Goal: Transaction & Acquisition: Book appointment/travel/reservation

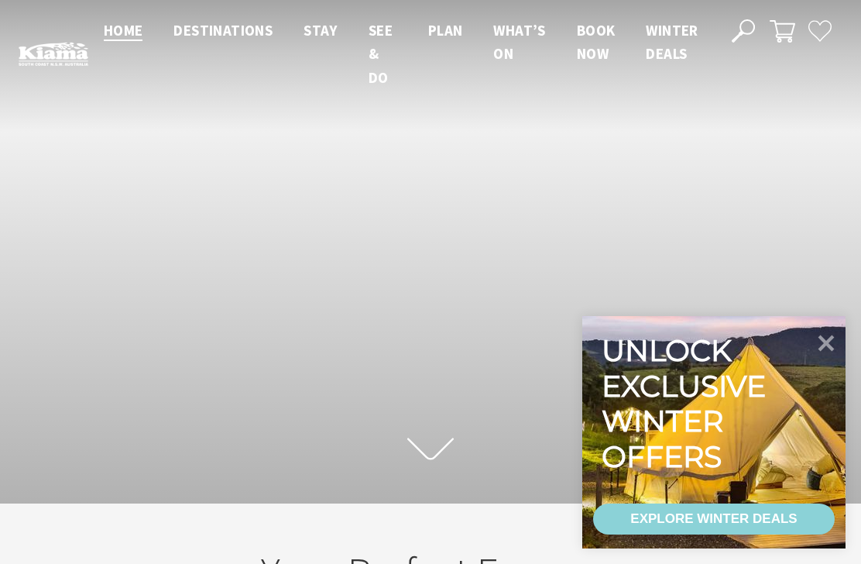
scroll to position [213, 849]
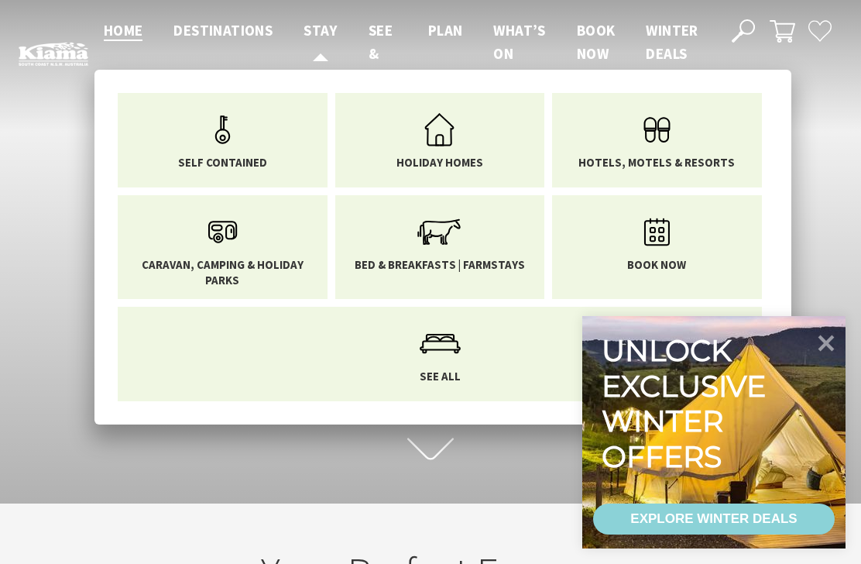
click at [308, 31] on span "Stay" at bounding box center [320, 30] width 34 height 19
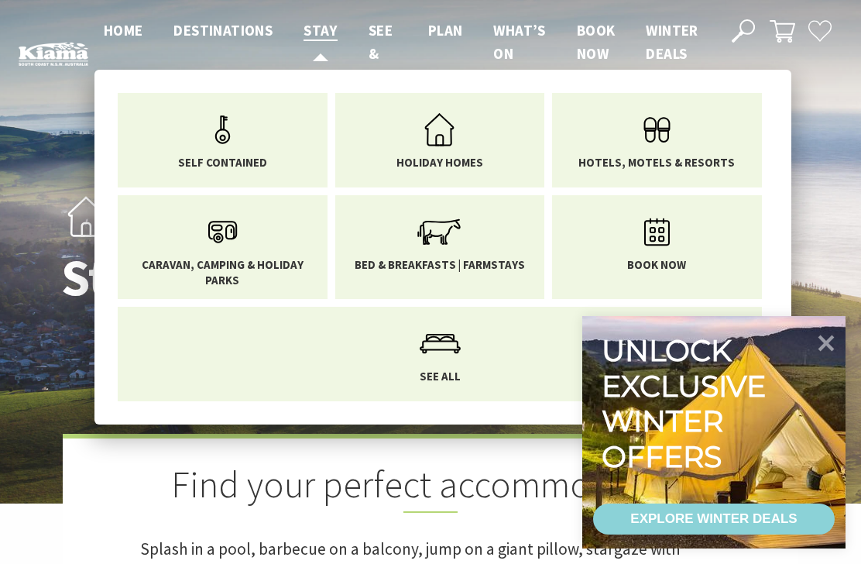
click at [312, 38] on span "Stay" at bounding box center [320, 30] width 34 height 19
click at [640, 162] on span "Hotels, Motels & Resorts" at bounding box center [656, 162] width 156 height 15
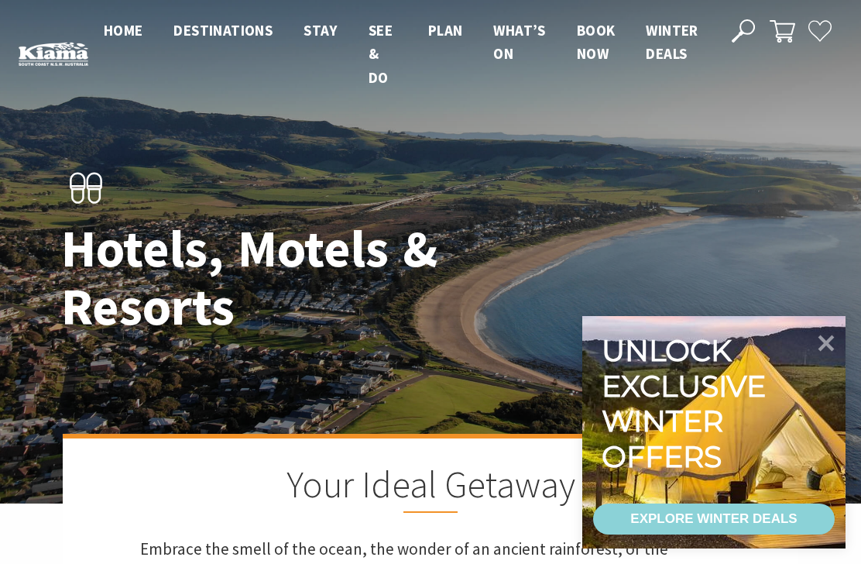
click at [822, 341] on icon at bounding box center [826, 343] width 33 height 33
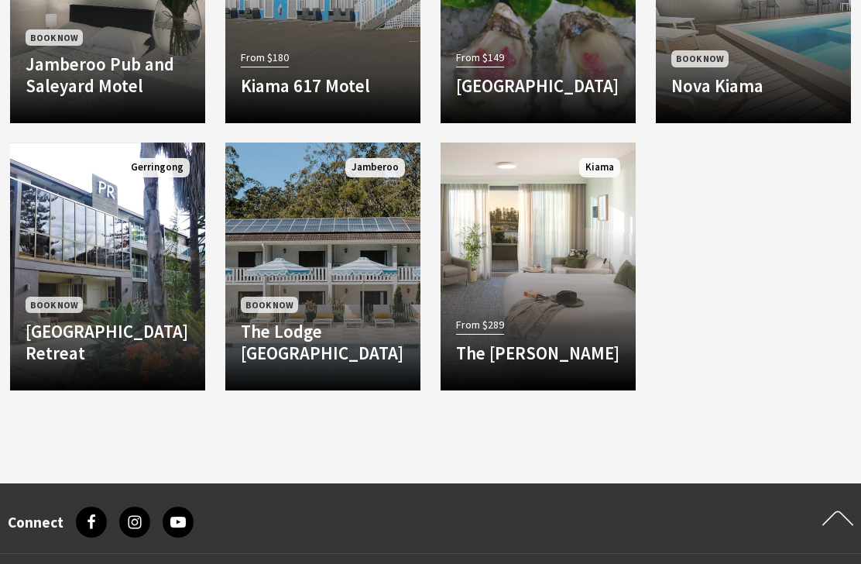
scroll to position [1475, 0]
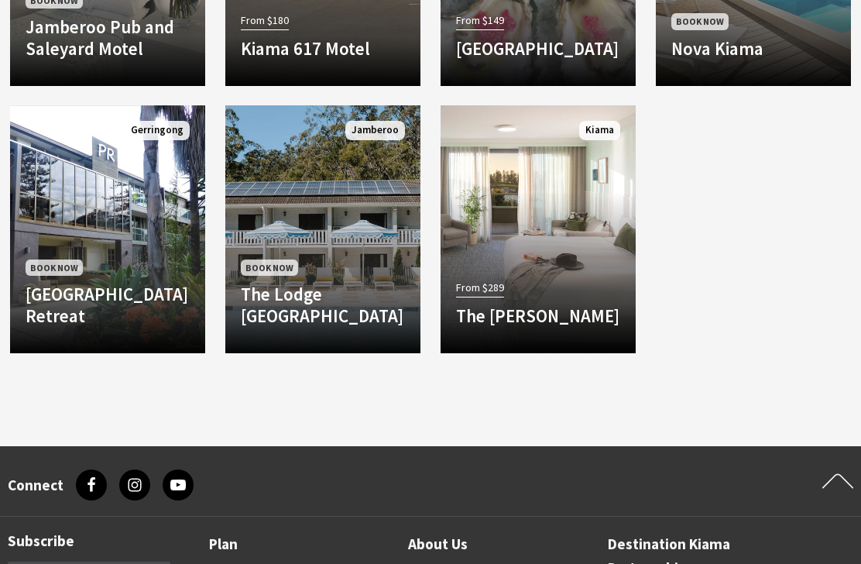
click at [0, 0] on p "Set in the hills of Jamberoo amid nine acres of pine forest, rainforest and…" at bounding box center [0, 0] width 0 height 0
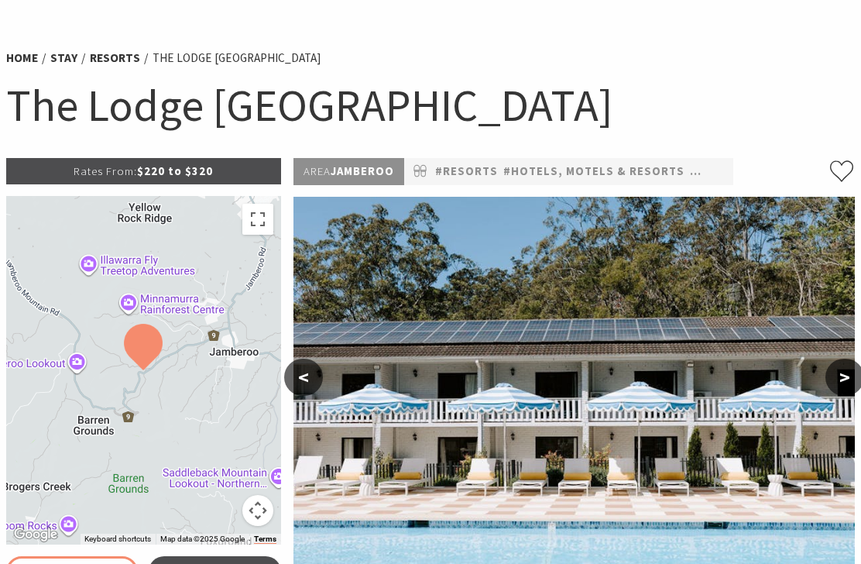
select select "3"
select select "2"
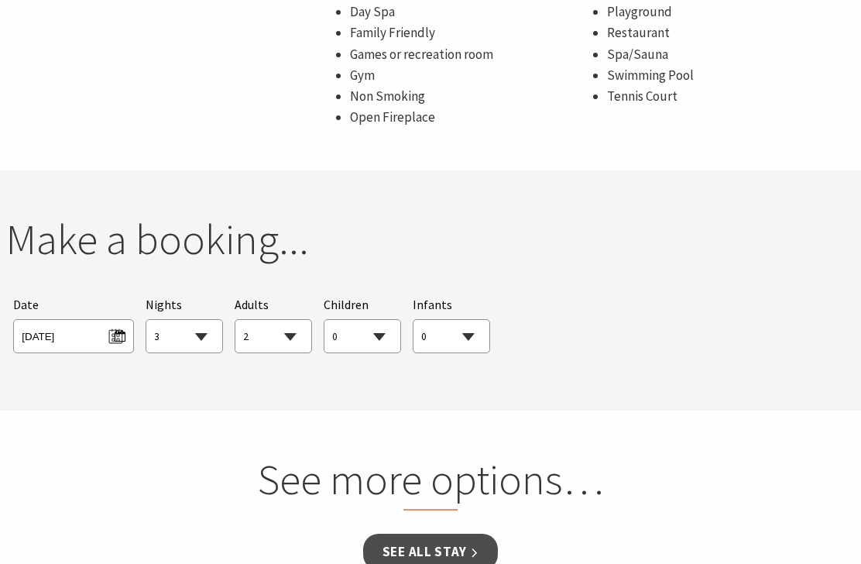
scroll to position [1244, 0]
click at [109, 324] on span "Thu 14/08/2025" at bounding box center [73, 334] width 103 height 21
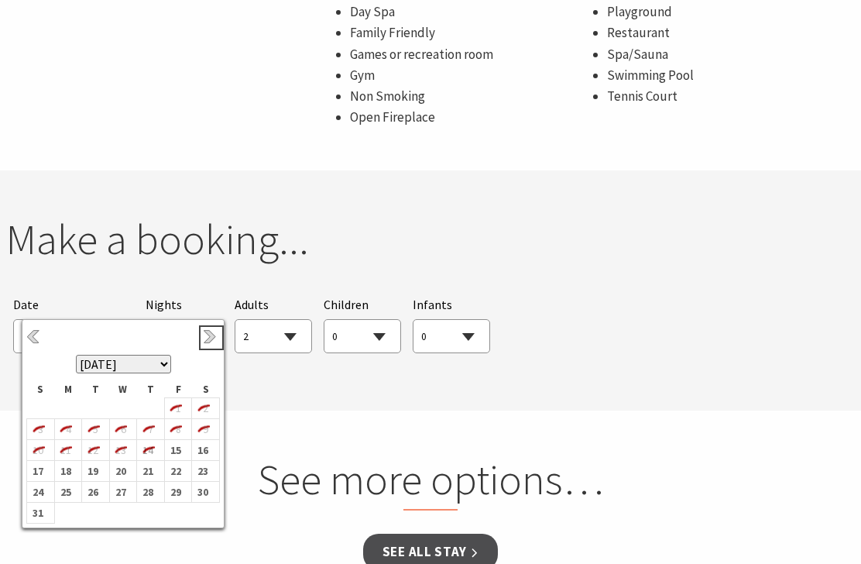
click at [203, 340] on link "Next" at bounding box center [211, 337] width 17 height 17
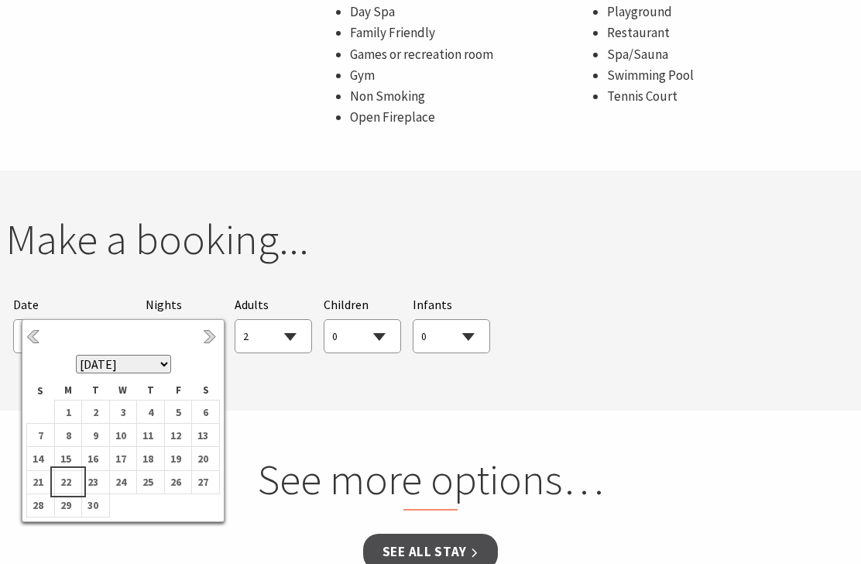
click at [57, 481] on b "22" at bounding box center [65, 481] width 20 height 20
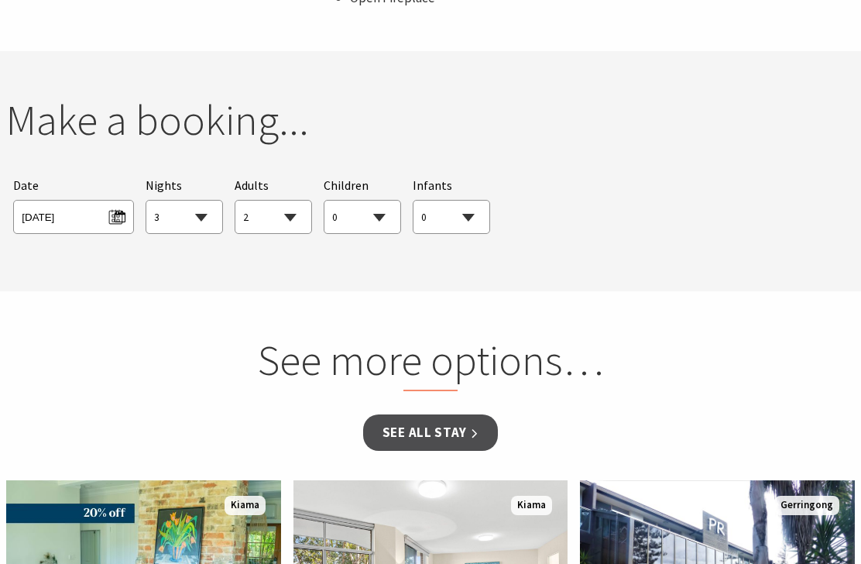
scroll to position [1362, 0]
click at [398, 415] on link "See all Stay" at bounding box center [430, 433] width 135 height 36
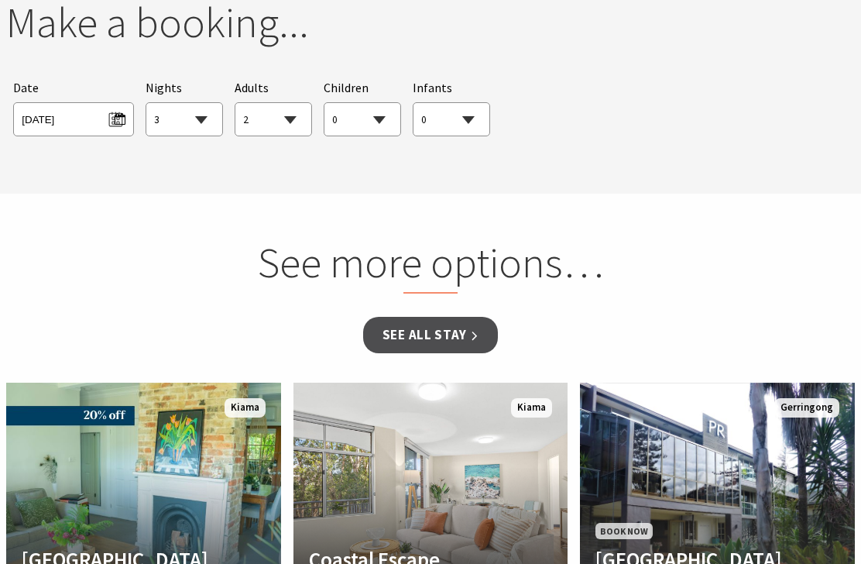
scroll to position [1461, 0]
click at [334, 242] on h2 "See more options…" at bounding box center [430, 265] width 545 height 58
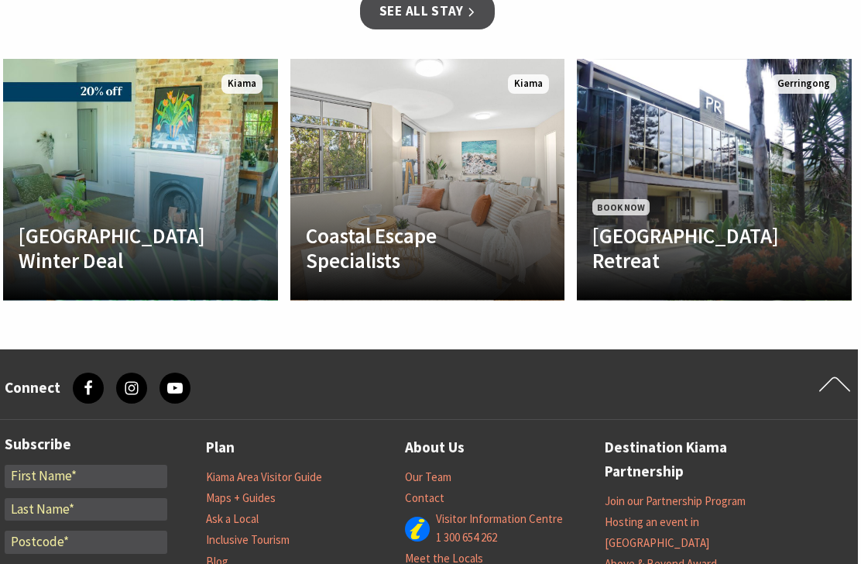
scroll to position [1789, 3]
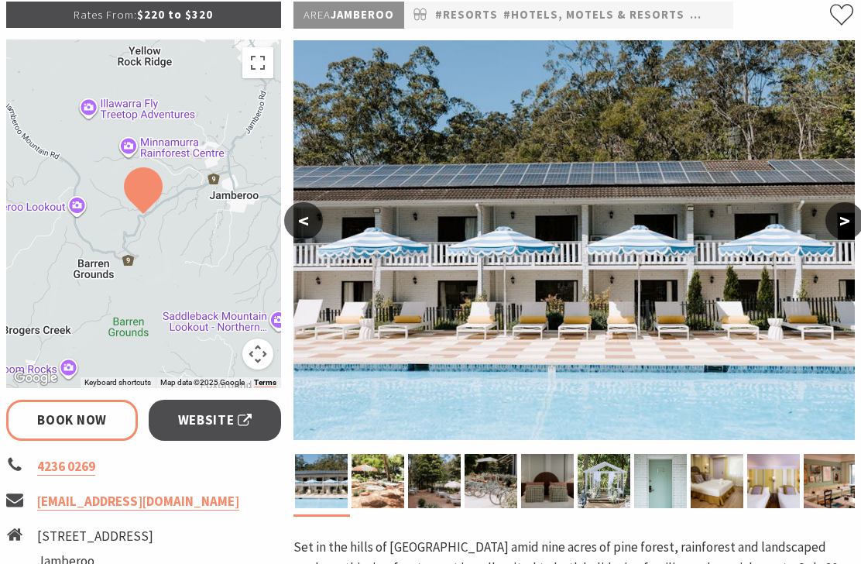
click at [73, 420] on link "Book Now" at bounding box center [72, 419] width 132 height 41
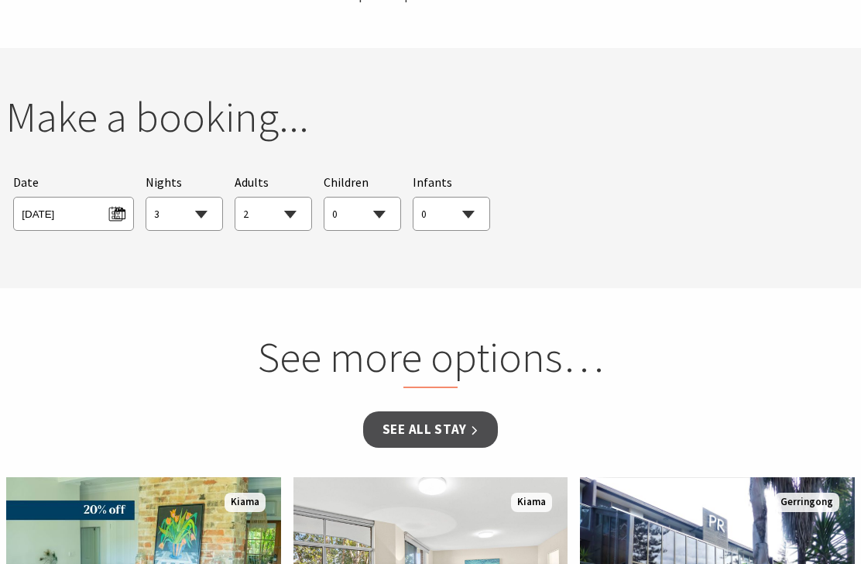
scroll to position [1389, 0]
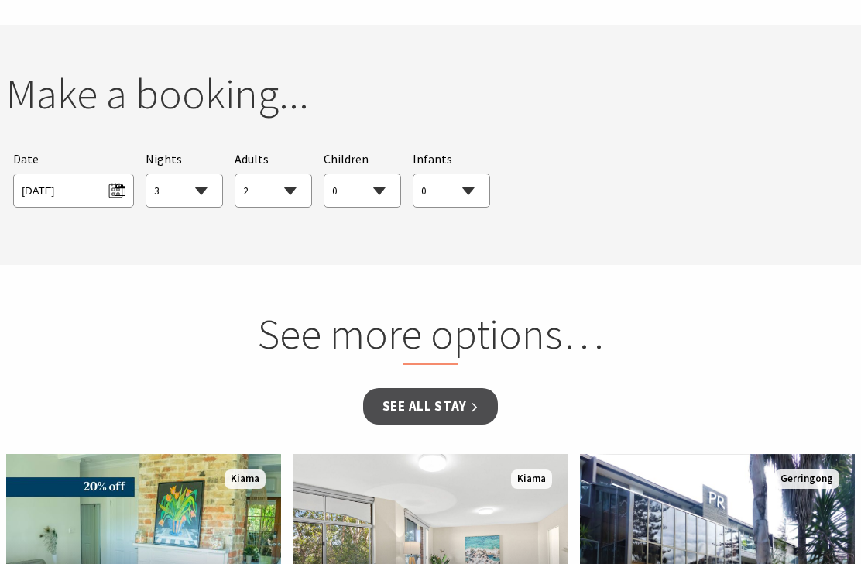
click at [282, 174] on select "0 1 2 3 4 5 6 7 8 9 10 11 12 13 14 15 16 17 18 19 20 21 22 23 24 25 26 27 28 29…" at bounding box center [273, 191] width 76 height 34
click at [196, 178] on select "1 2 3 4 5 6 7 8 9 10 11 12 13 14 15 16 17 18 19 20 21 22 23 24 25 26 27 28 29 30" at bounding box center [184, 191] width 76 height 34
select select "1"
click at [284, 265] on section "See more options… See all Stay Another Image Used Bellevue Boutique Hotel Winte…" at bounding box center [430, 504] width 861 height 479
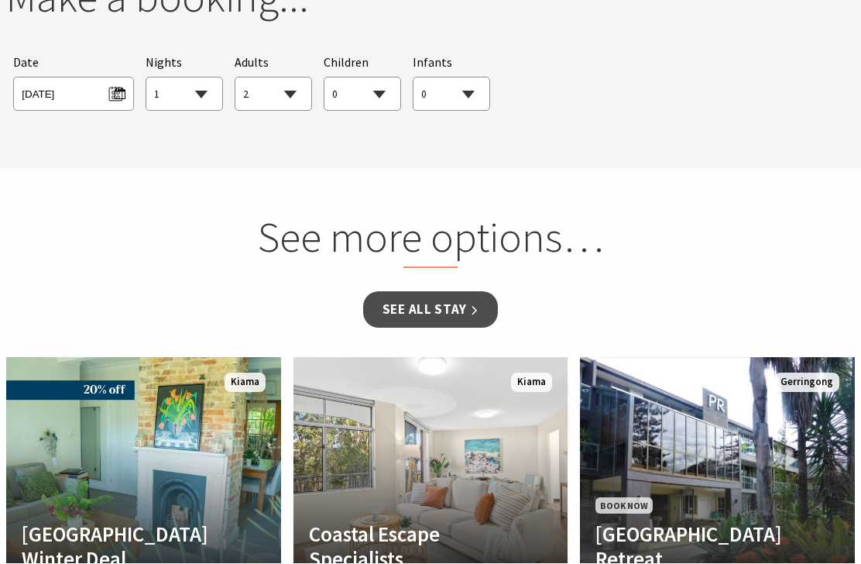
scroll to position [1486, 0]
click at [389, 222] on h2 "See more options…" at bounding box center [430, 240] width 545 height 58
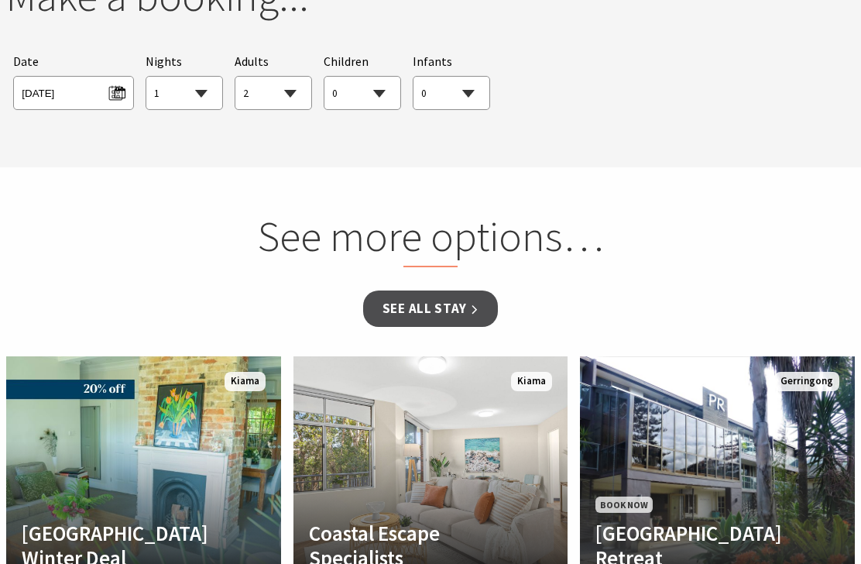
click at [406, 292] on link "See all Stay" at bounding box center [430, 308] width 135 height 36
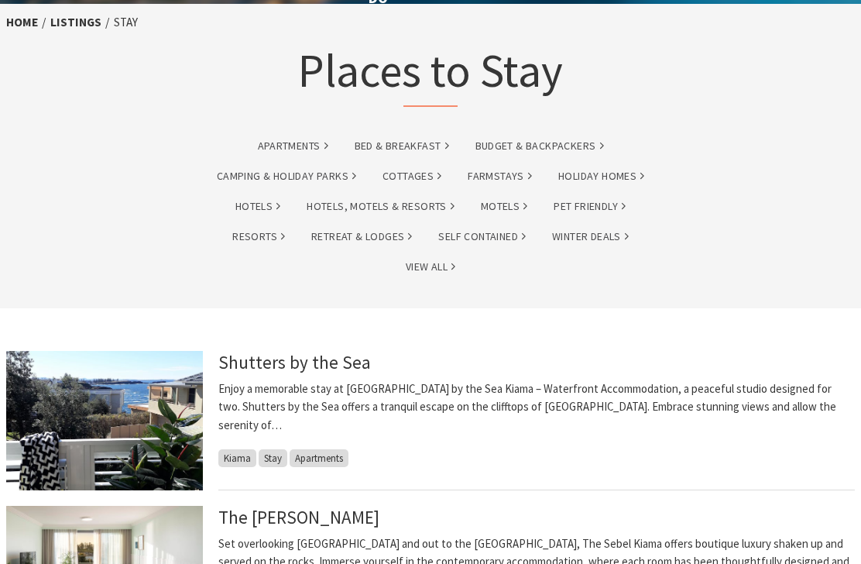
scroll to position [80, 0]
click at [394, 151] on link "Bed & Breakfast" at bounding box center [402, 146] width 94 height 18
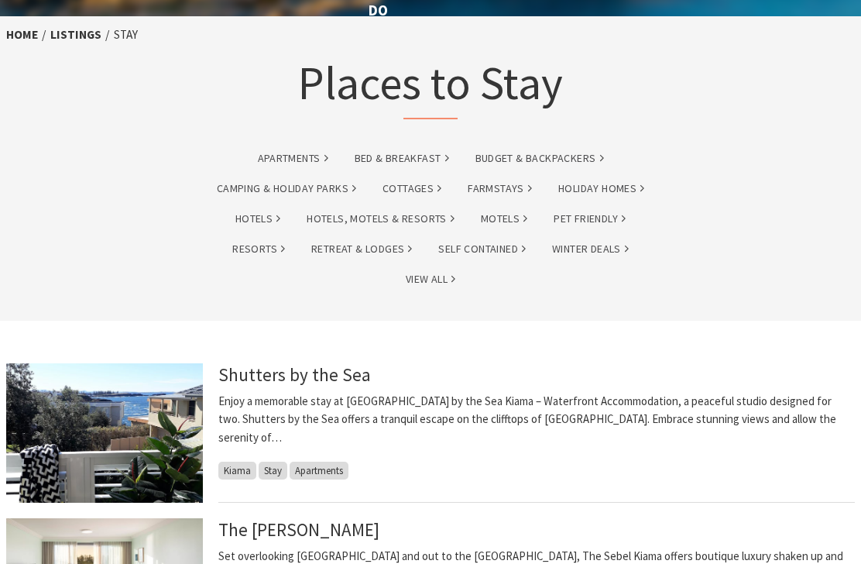
scroll to position [0, 0]
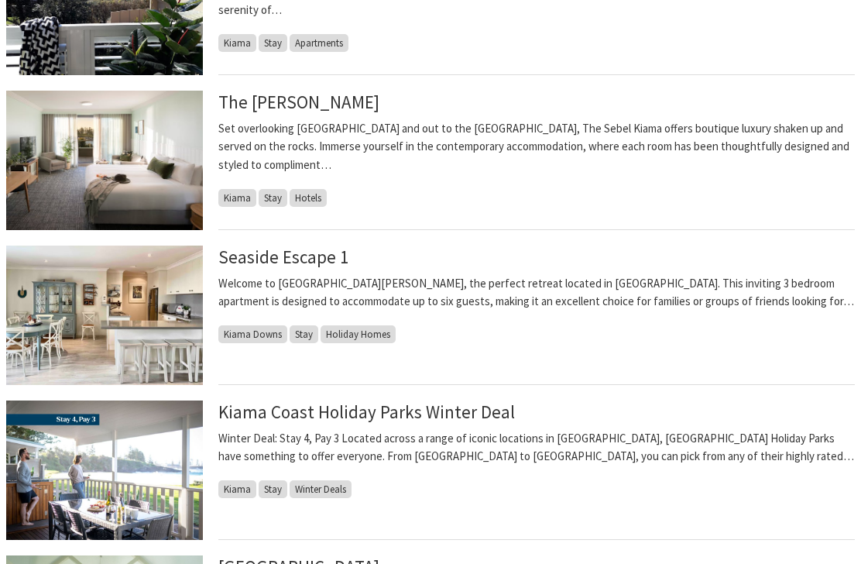
scroll to position [494, 0]
click at [303, 197] on span "Hotels" at bounding box center [308, 199] width 37 height 18
click at [260, 107] on link "The [PERSON_NAME]" at bounding box center [298, 102] width 161 height 22
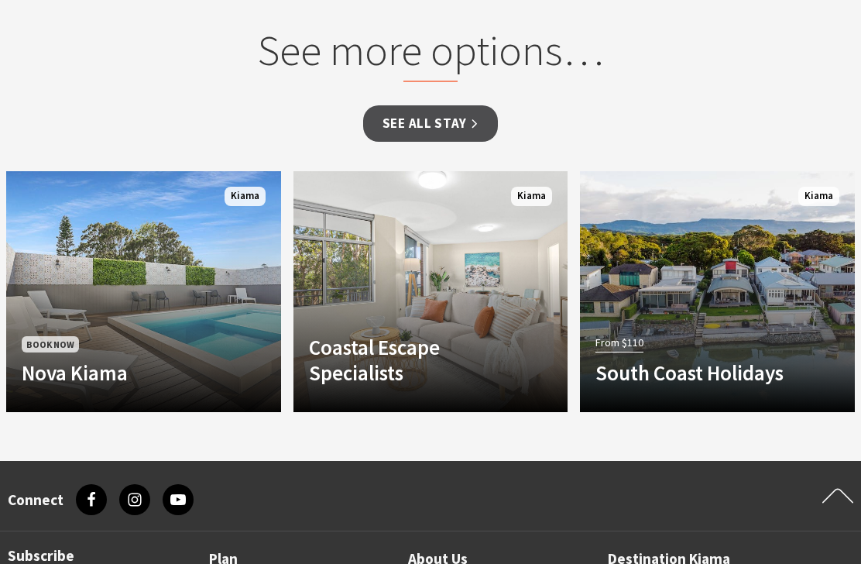
scroll to position [1416, 0]
click at [399, 105] on link "See all Stay" at bounding box center [430, 123] width 135 height 36
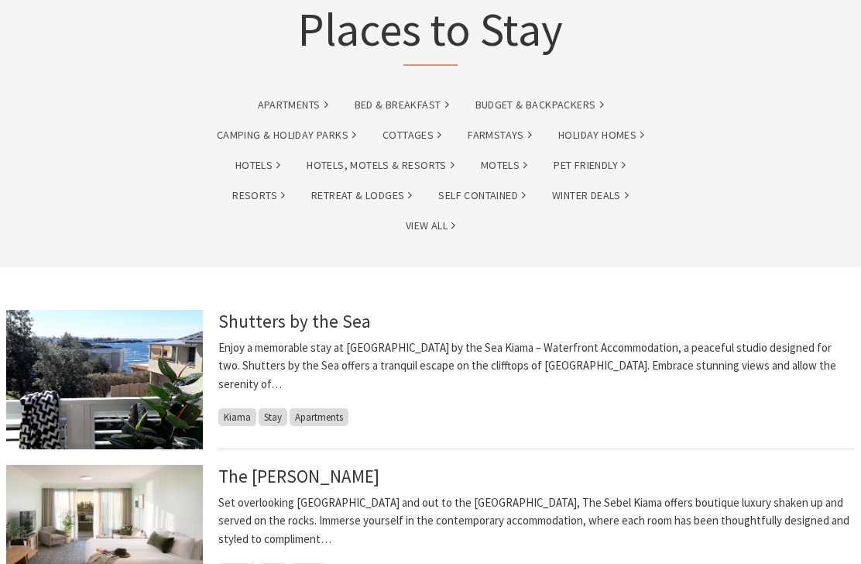
scroll to position [106, 0]
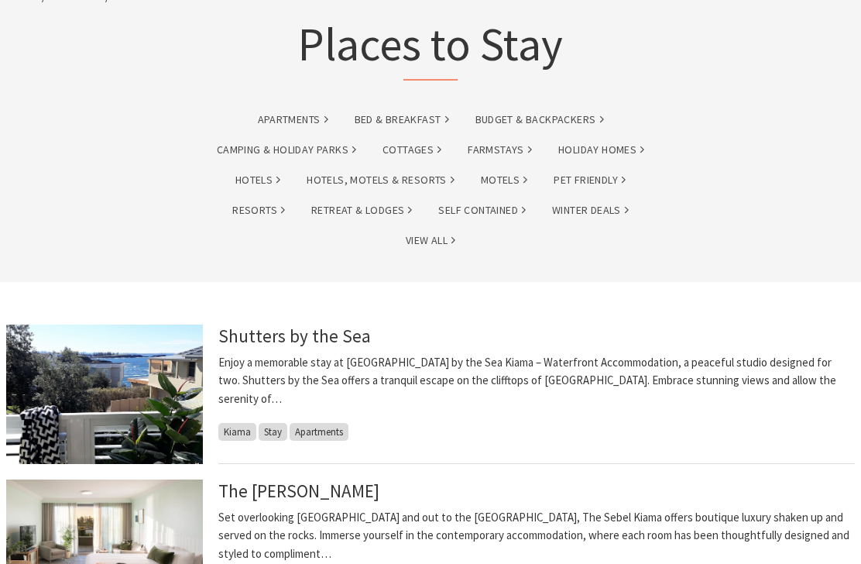
click at [271, 423] on span "Stay" at bounding box center [273, 432] width 29 height 18
click at [266, 423] on span "Stay" at bounding box center [273, 432] width 29 height 18
click at [303, 423] on span "Apartments" at bounding box center [319, 432] width 59 height 18
click at [310, 422] on div "Shutters by the Sea Enjoy a memorable stay at [GEOGRAPHIC_DATA] by the Sea Kiam…" at bounding box center [536, 393] width 636 height 139
click at [245, 180] on link "Hotels" at bounding box center [257, 180] width 45 height 18
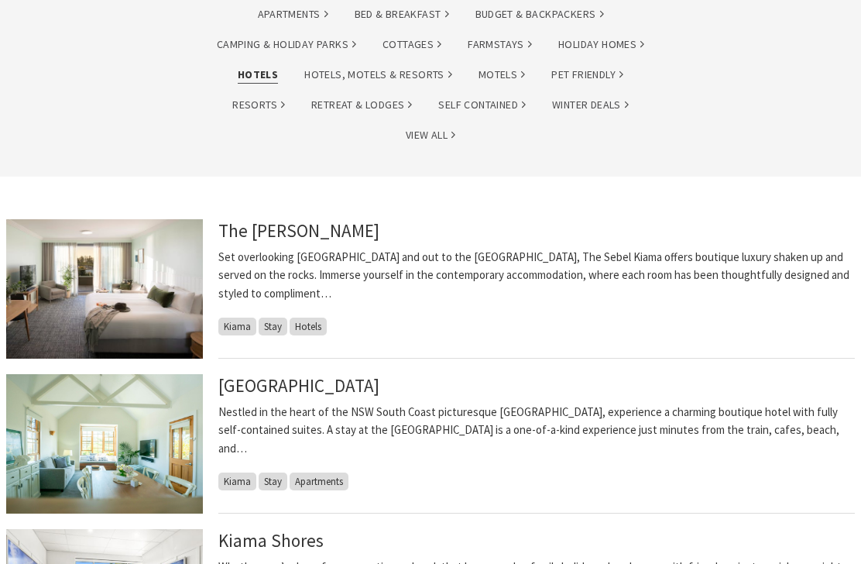
scroll to position [252, 0]
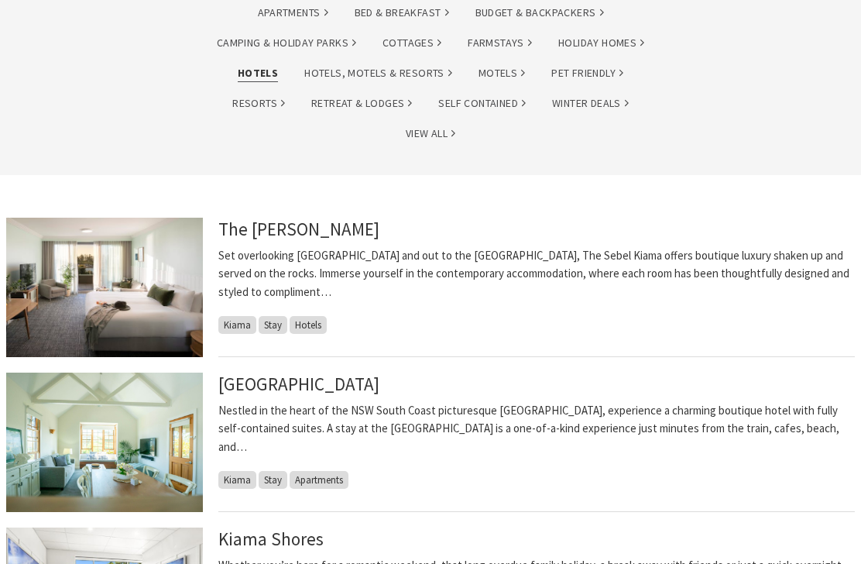
click at [274, 471] on span "Stay" at bounding box center [273, 480] width 29 height 18
click at [269, 471] on span "Stay" at bounding box center [273, 480] width 29 height 18
click at [264, 471] on span "Stay" at bounding box center [273, 480] width 29 height 18
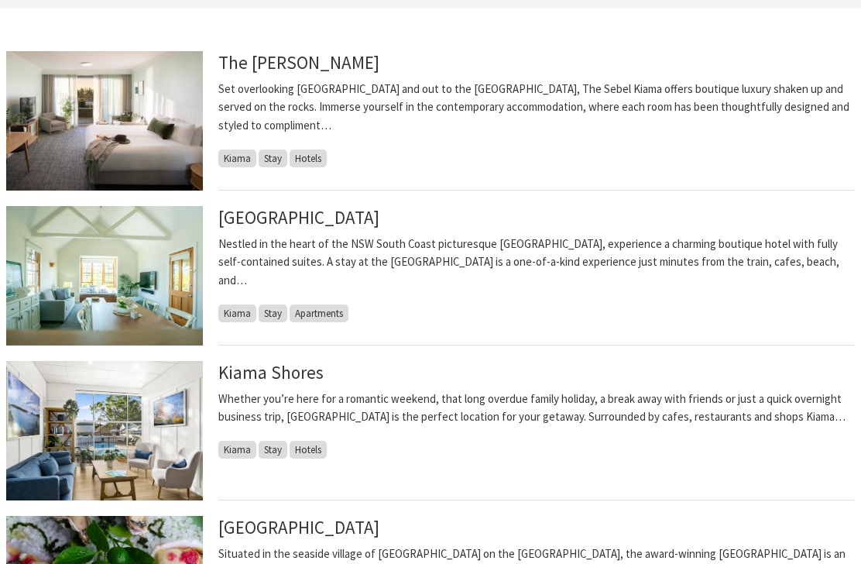
scroll to position [438, 0]
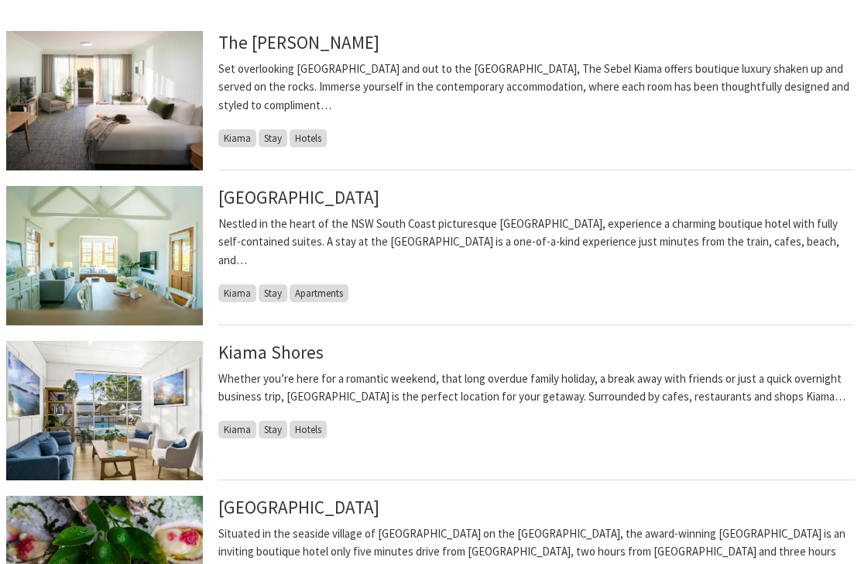
click at [263, 284] on span "Stay" at bounding box center [273, 293] width 29 height 18
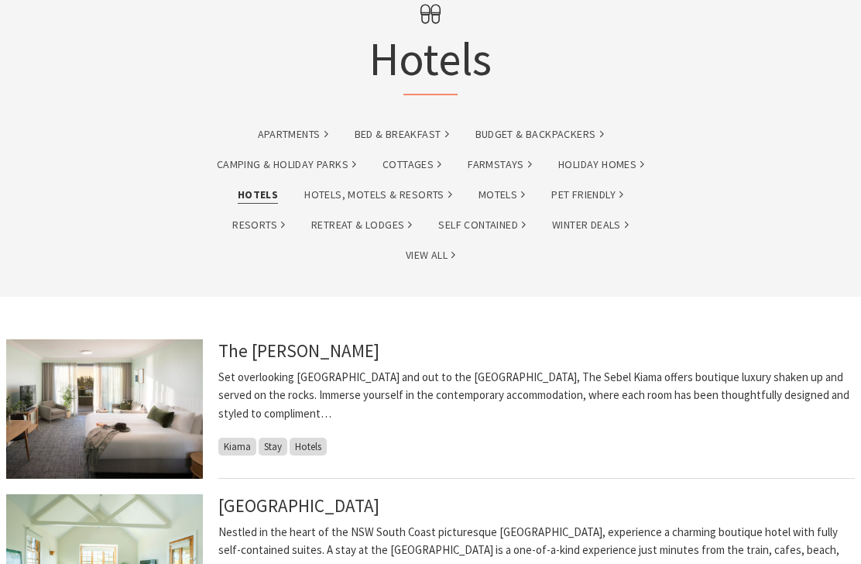
scroll to position [0, 0]
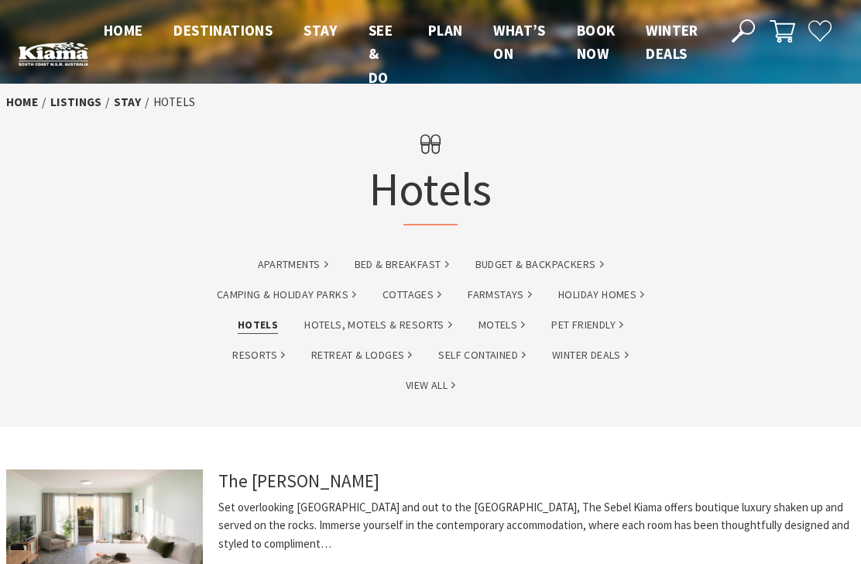
click at [421, 379] on link "View All" at bounding box center [431, 385] width 50 height 18
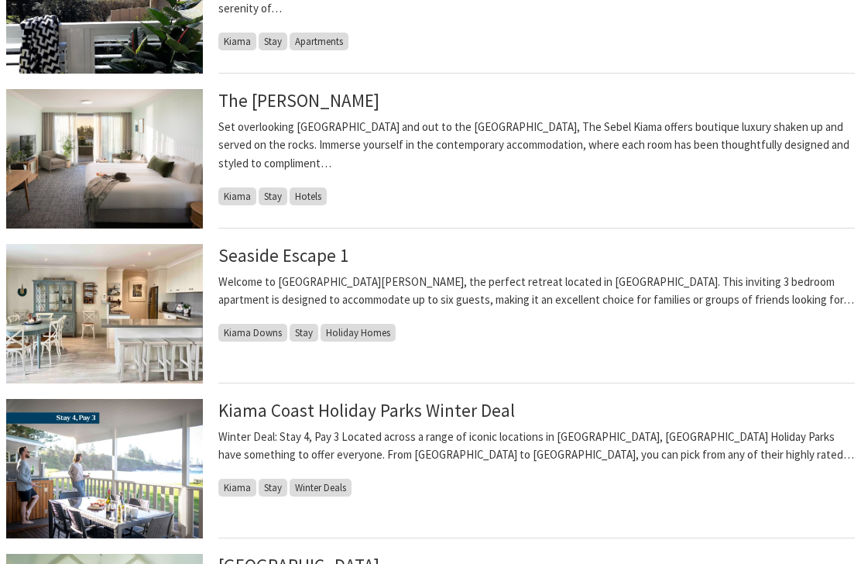
scroll to position [495, 0]
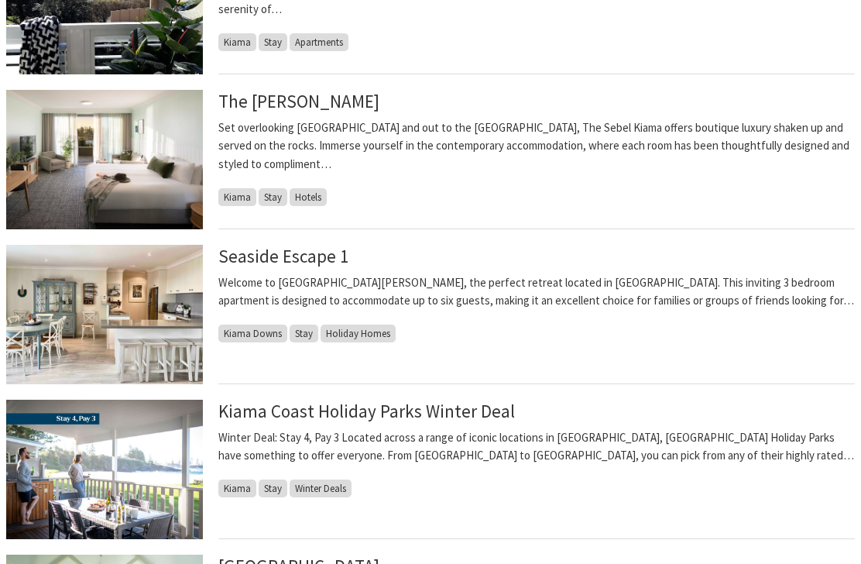
click at [276, 196] on span "Stay" at bounding box center [273, 197] width 29 height 18
click at [288, 105] on link "The Sebel Kiama" at bounding box center [298, 101] width 161 height 22
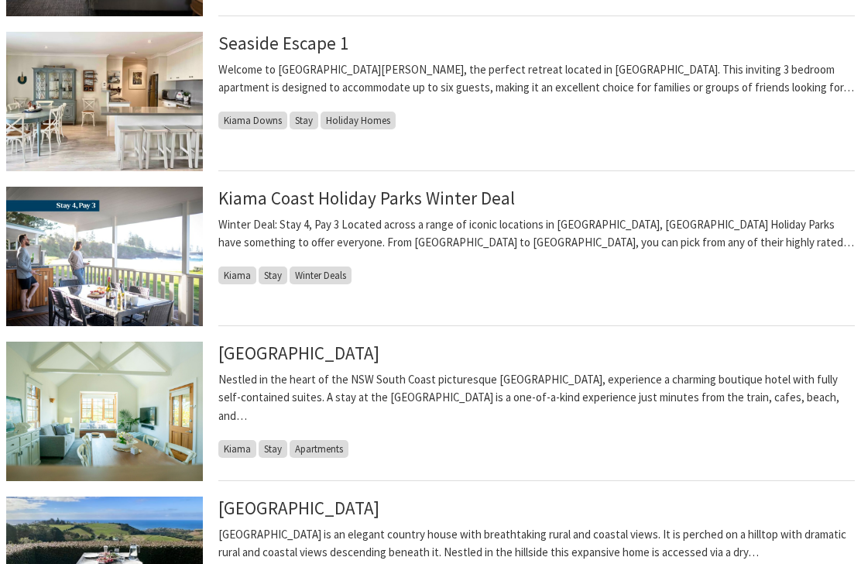
scroll to position [709, 0]
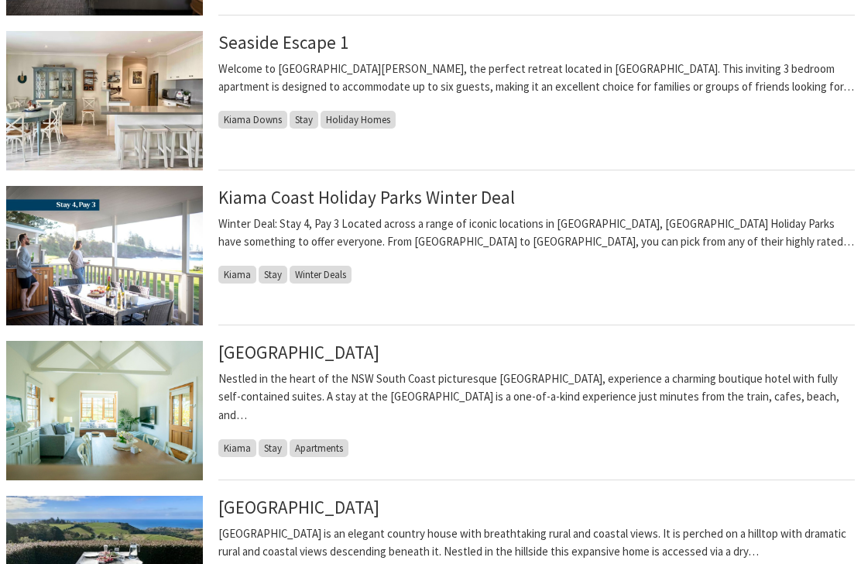
click at [308, 355] on link "Bellevue Boutique Hotel Kiama" at bounding box center [298, 352] width 161 height 22
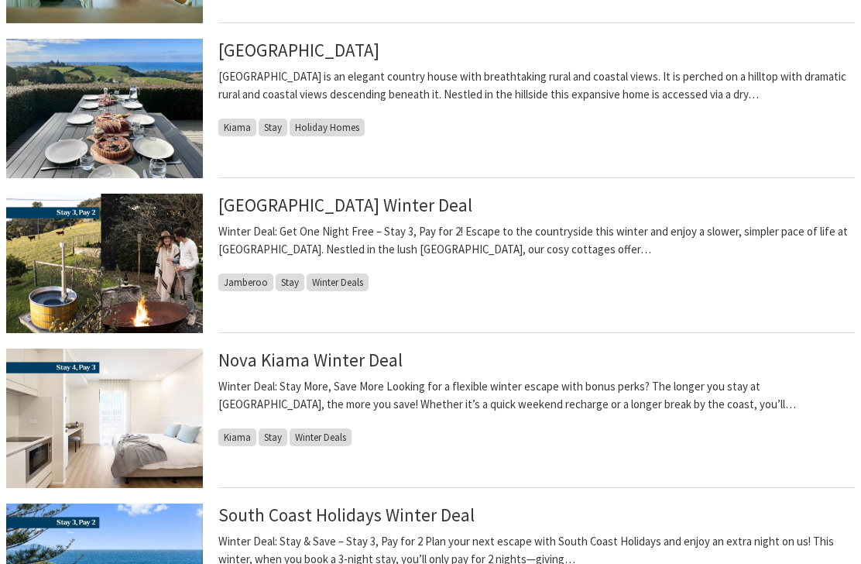
scroll to position [1190, 0]
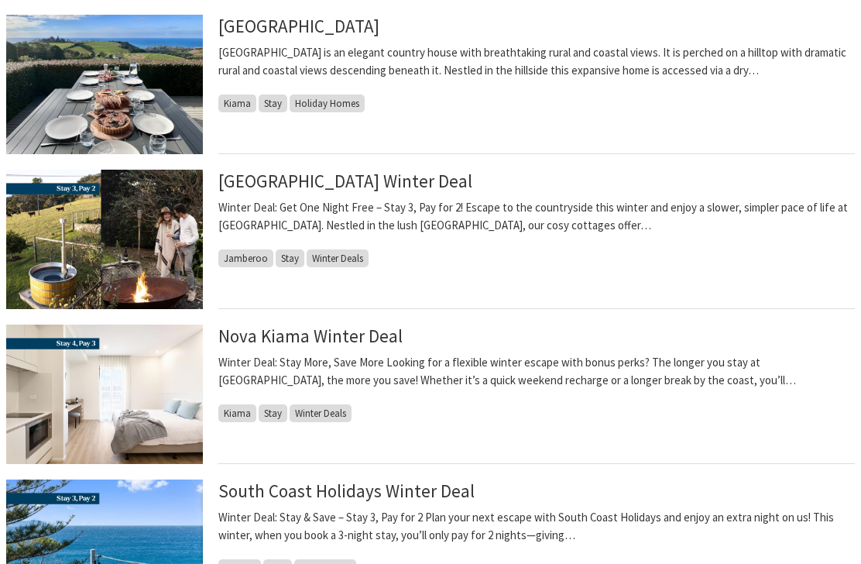
click at [300, 327] on link "Nova Kiama Winter Deal" at bounding box center [310, 335] width 184 height 22
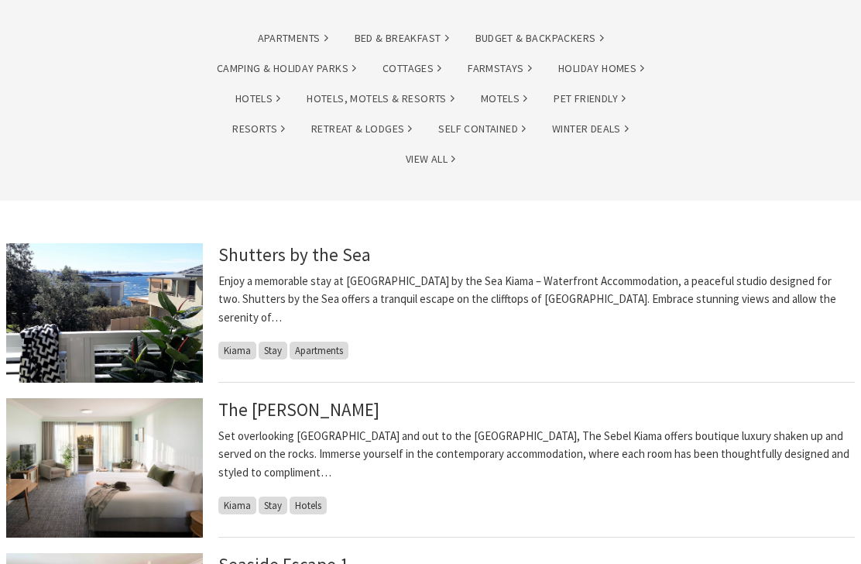
scroll to position [186, 0]
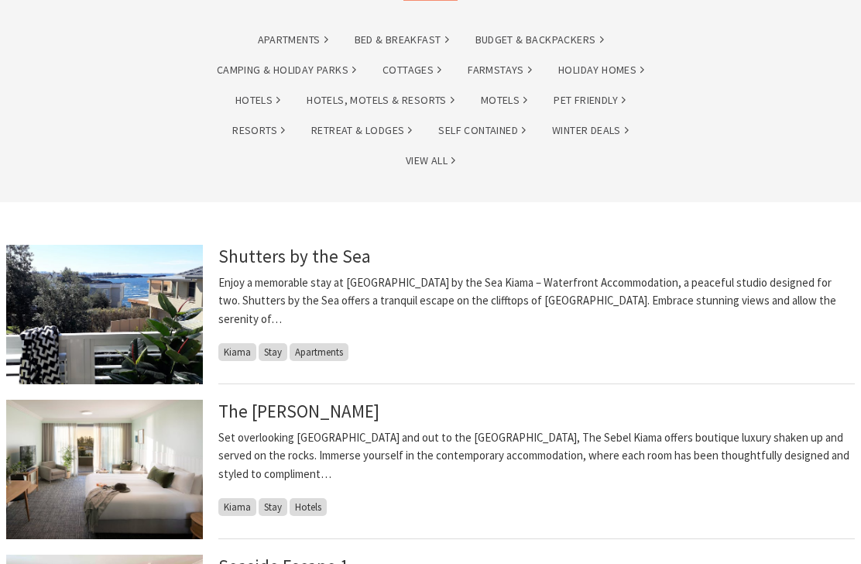
click at [298, 255] on link "Shutters by the Sea" at bounding box center [294, 256] width 152 height 22
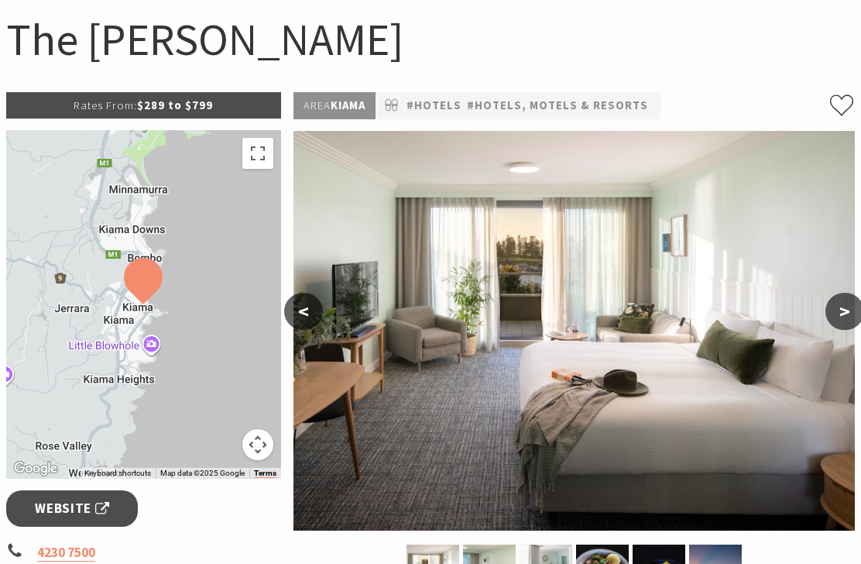
scroll to position [152, 0]
click at [307, 307] on button "<" at bounding box center [303, 311] width 39 height 37
click at [307, 319] on button "<" at bounding box center [303, 311] width 39 height 37
click at [307, 310] on button "<" at bounding box center [303, 311] width 39 height 37
click at [847, 308] on button ">" at bounding box center [844, 311] width 39 height 37
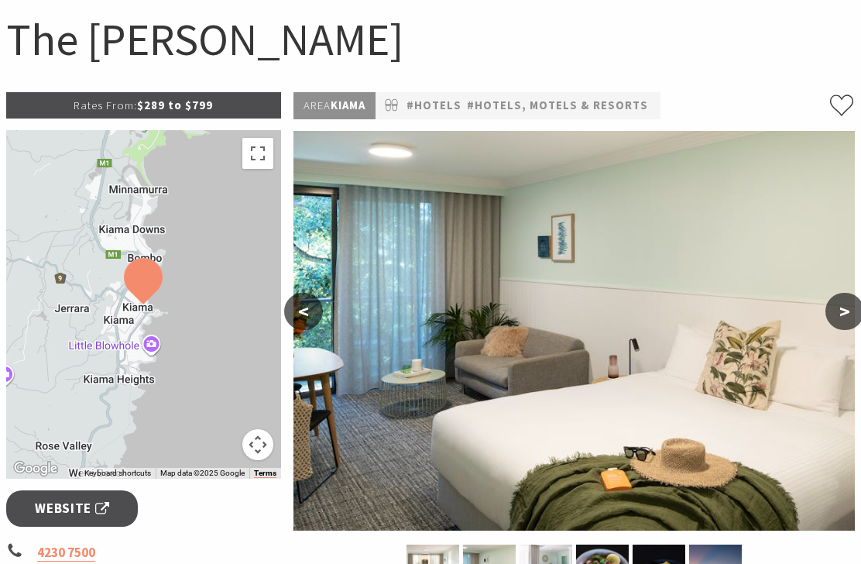
click at [842, 325] on button ">" at bounding box center [844, 311] width 39 height 37
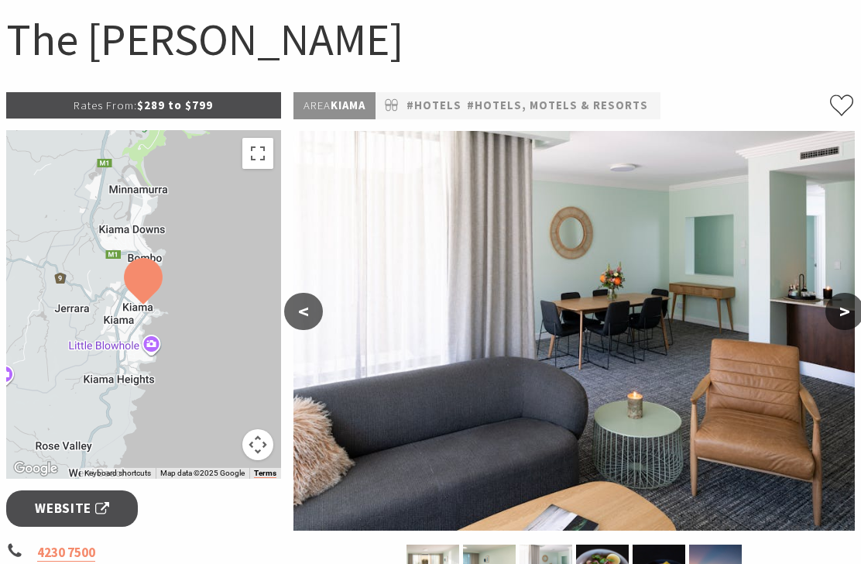
click at [845, 307] on button ">" at bounding box center [844, 311] width 39 height 37
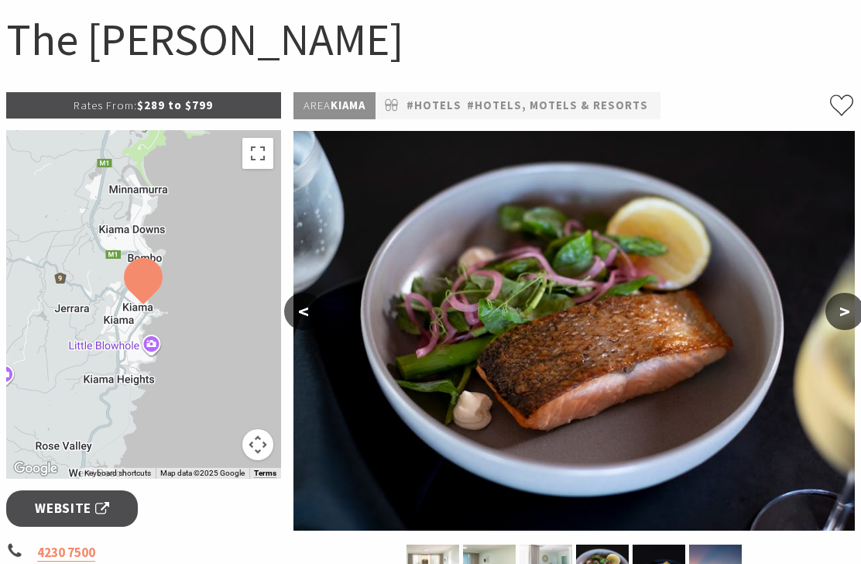
click at [848, 309] on button ">" at bounding box center [844, 311] width 39 height 37
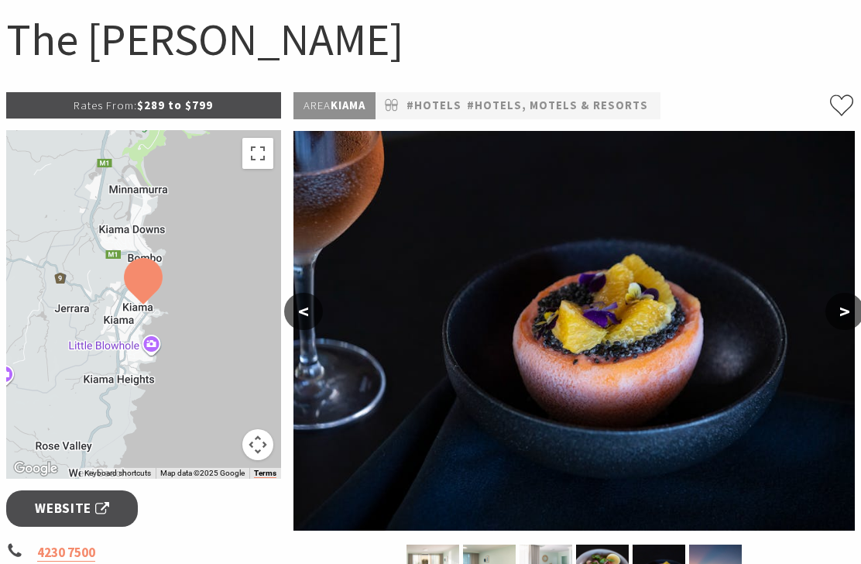
click at [845, 314] on button ">" at bounding box center [844, 311] width 39 height 37
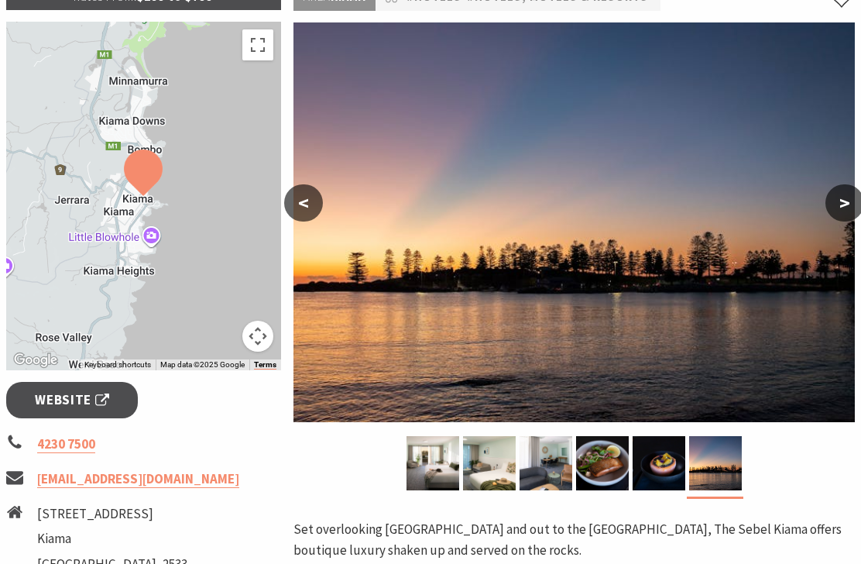
scroll to position [261, 0]
click at [83, 399] on span "Website" at bounding box center [72, 399] width 74 height 21
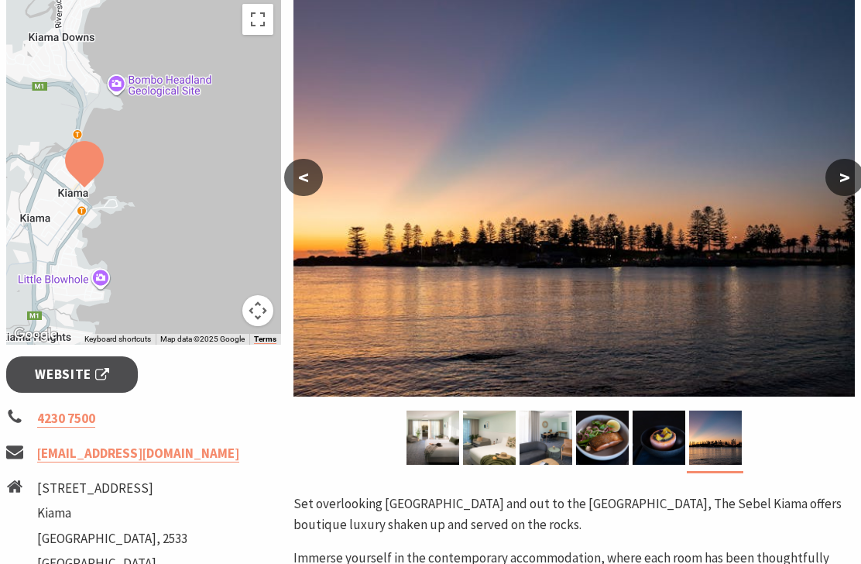
scroll to position [286, 0]
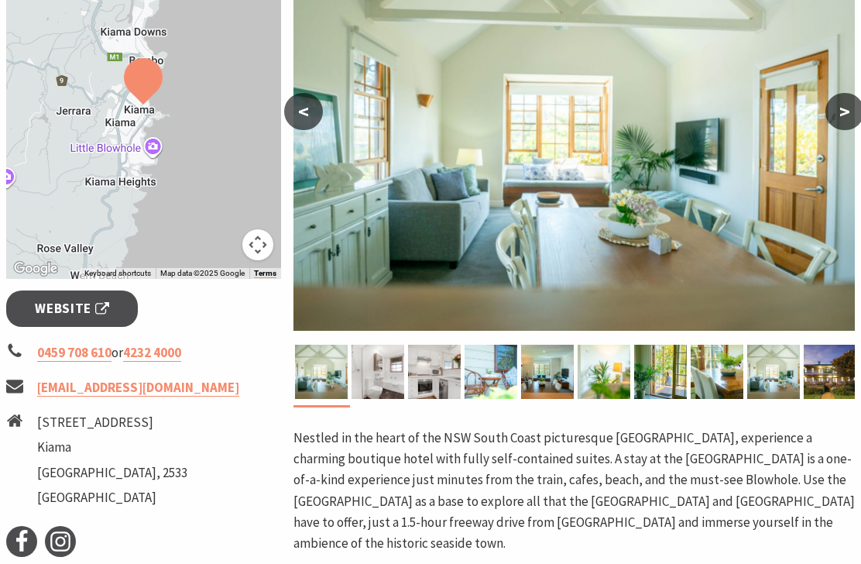
scroll to position [352, 0]
click at [98, 310] on span "Website" at bounding box center [72, 308] width 74 height 21
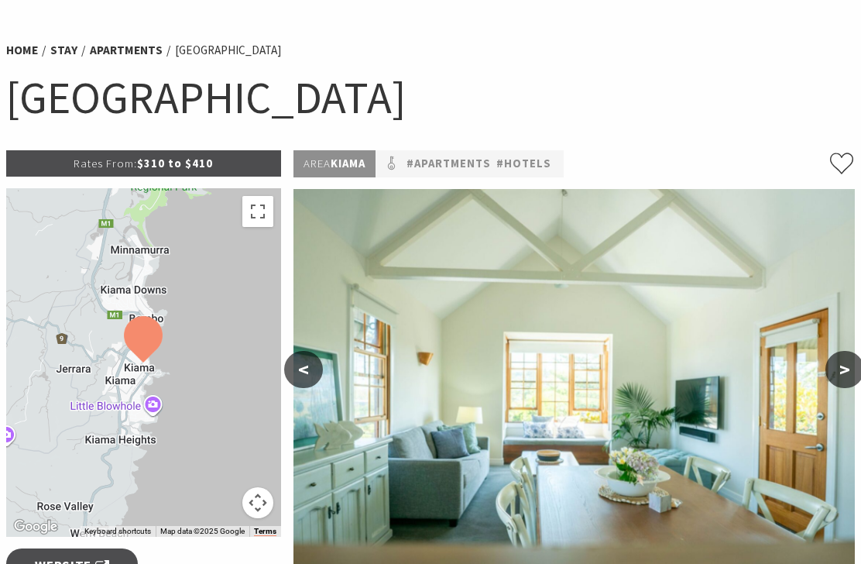
scroll to position [121, 0]
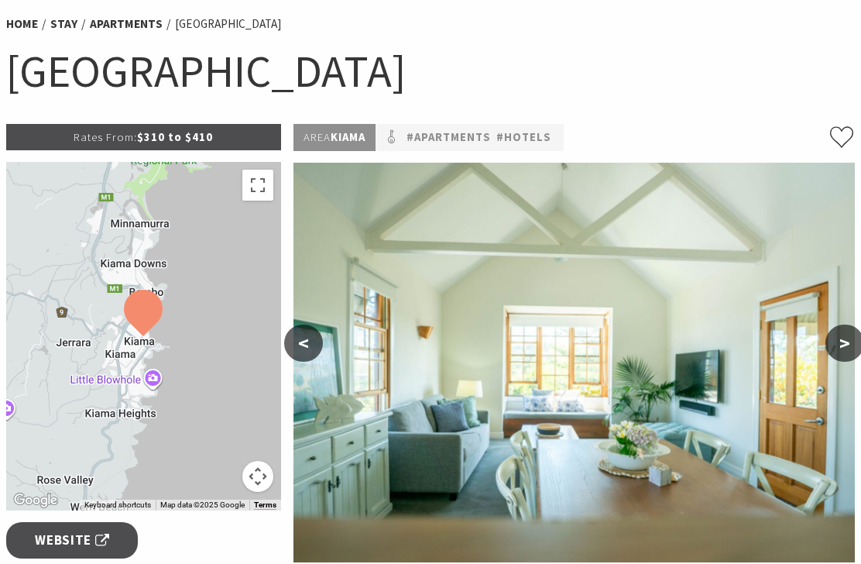
click at [90, 538] on span "Website" at bounding box center [72, 539] width 74 height 21
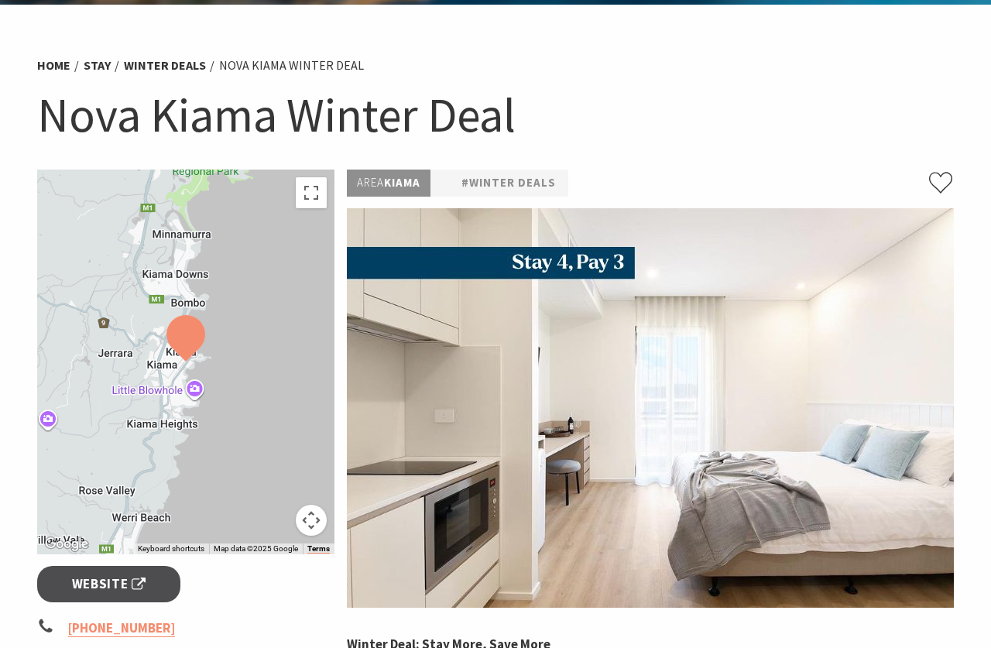
scroll to position [152, 0]
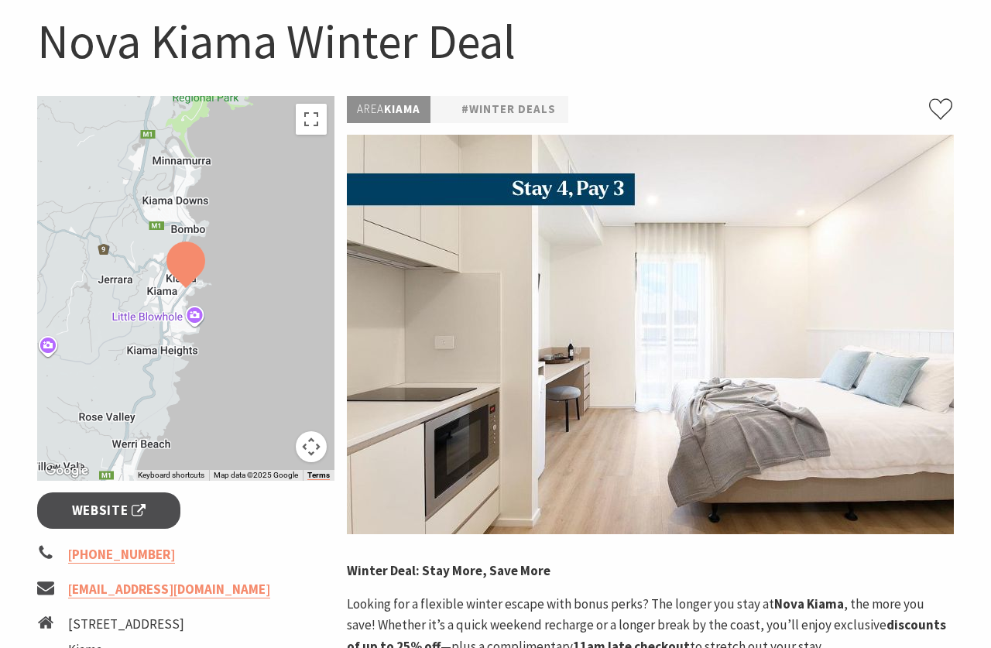
click at [115, 506] on span "Website" at bounding box center [109, 510] width 74 height 21
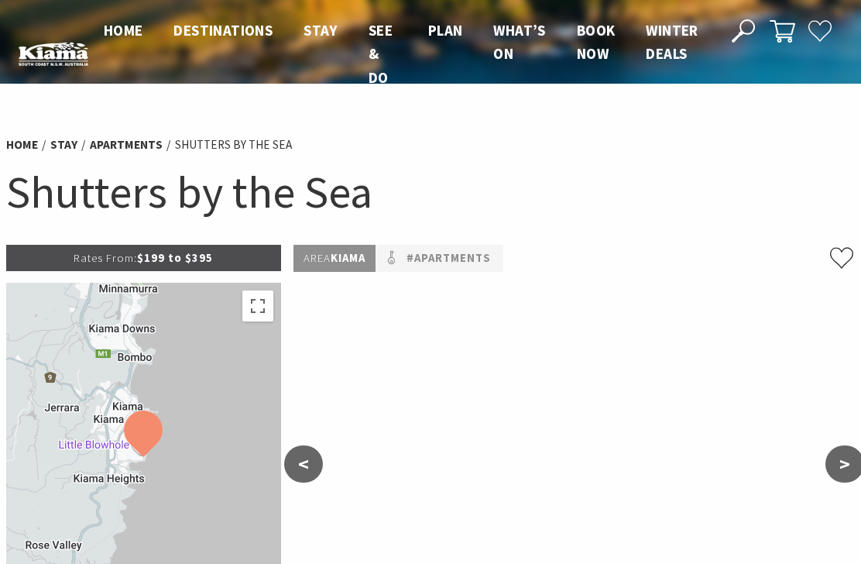
select select "2"
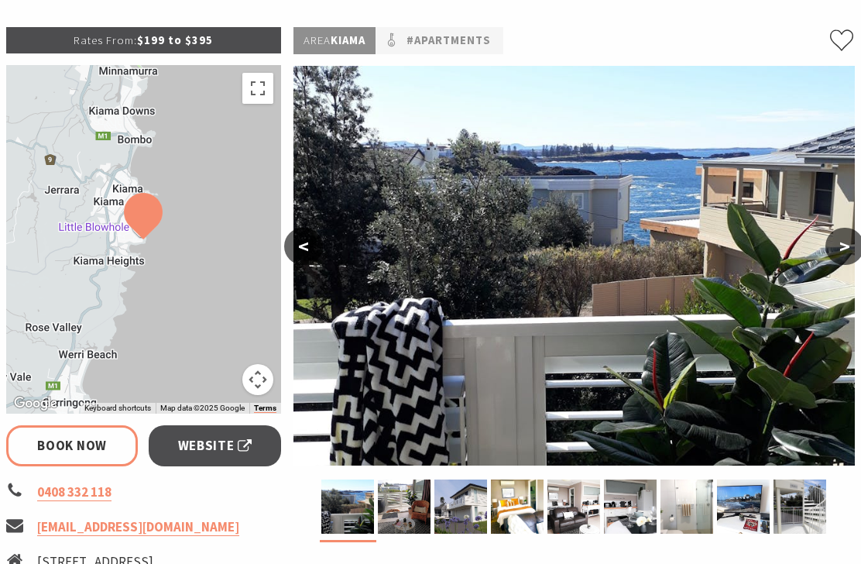
scroll to position [228, 0]
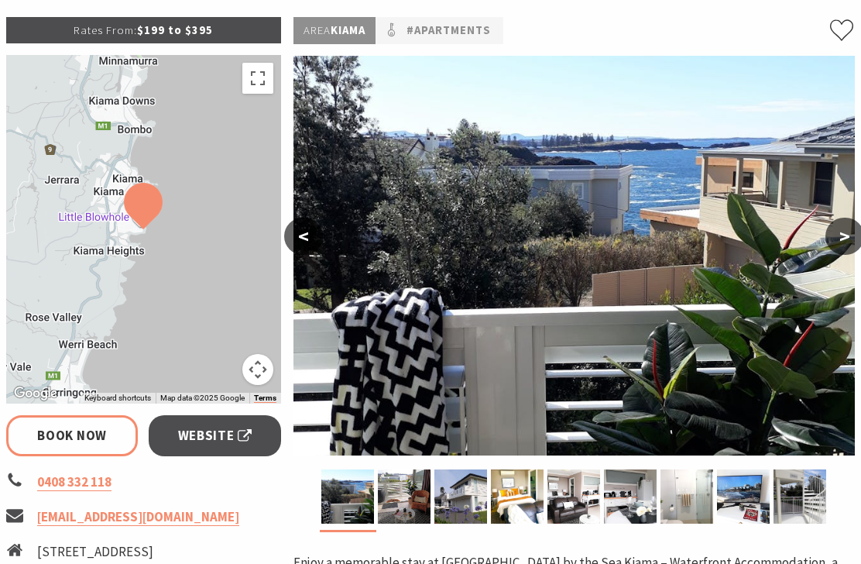
click at [213, 429] on span "Website" at bounding box center [215, 435] width 74 height 21
